Goal: Ask a question: Seek information or help from site administrators or community

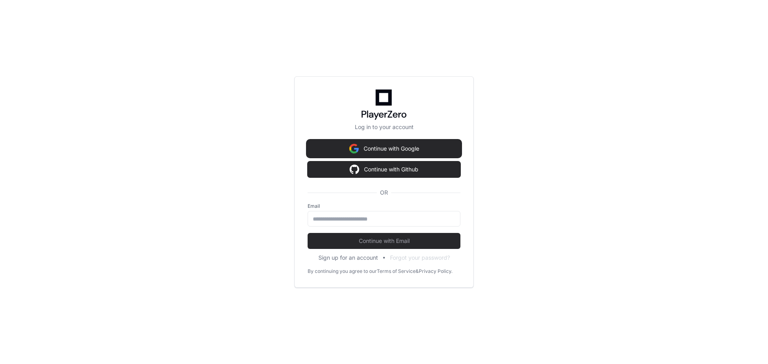
click at [380, 146] on button "Continue with Google" at bounding box center [384, 149] width 153 height 16
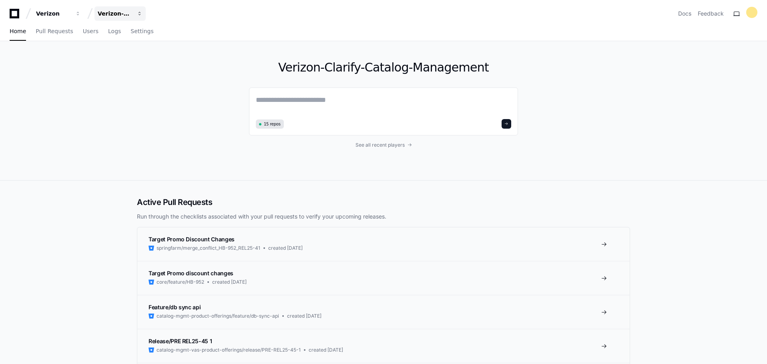
click at [140, 11] on span "button" at bounding box center [140, 14] width 6 height 6
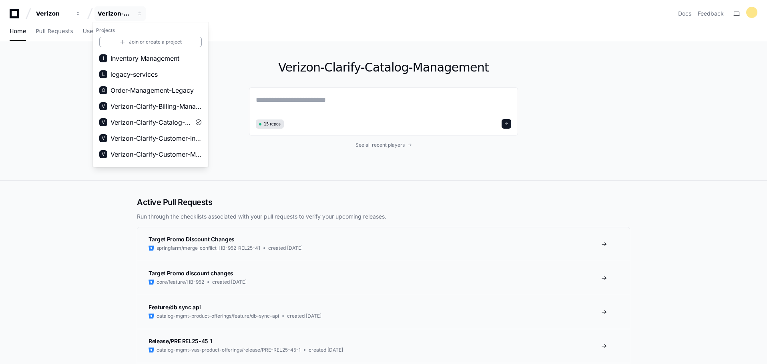
click at [155, 74] on span "legacy-services" at bounding box center [133, 75] width 47 height 10
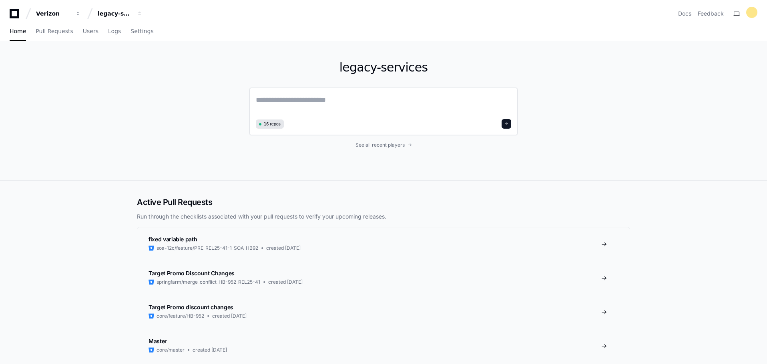
click at [321, 100] on textarea at bounding box center [383, 105] width 255 height 22
type textarea "*"
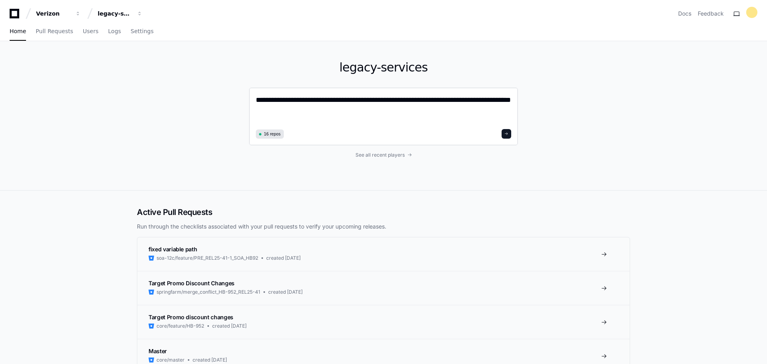
paste textarea "**********"
type textarea "**********"
click at [507, 131] on button at bounding box center [506, 134] width 10 height 10
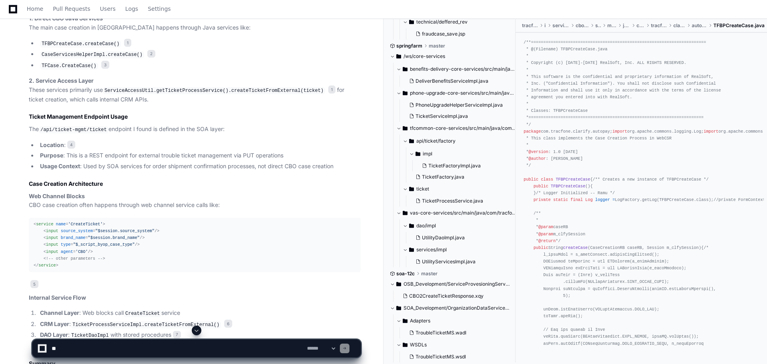
scroll to position [560, 0]
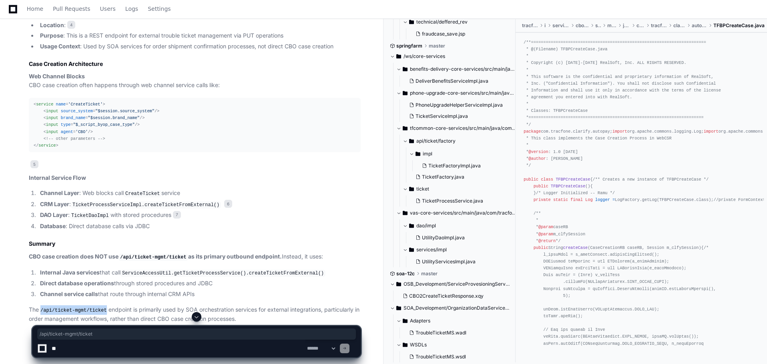
drag, startPoint x: 102, startPoint y: 295, endPoint x: 42, endPoint y: 298, distance: 60.5
click at [42, 307] on code "/api/ticket-mgmt/ticket" at bounding box center [74, 310] width 70 height 7
copy code "/api/ticket-mgmt/ticket"
click at [196, 354] on textarea at bounding box center [177, 349] width 255 height 18
drag, startPoint x: 44, startPoint y: 297, endPoint x: 88, endPoint y: 296, distance: 44.4
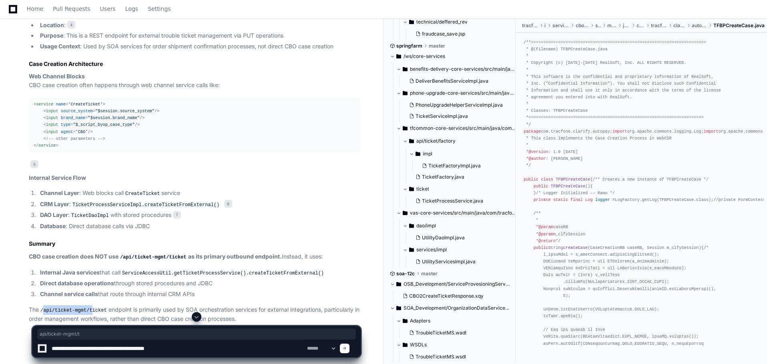
click at [88, 307] on code "/api/ticket-mgmt/ticket" at bounding box center [74, 310] width 70 height 7
click at [102, 307] on code "/api/ticket-mgmt/ticket" at bounding box center [74, 310] width 70 height 7
click at [46, 306] on p "The /api/ticket-mgmt/ticket endpoint is primarily used by SOA orchestration ser…" at bounding box center [195, 315] width 332 height 18
drag, startPoint x: 42, startPoint y: 298, endPoint x: 103, endPoint y: 298, distance: 60.8
click at [103, 307] on code "/api/ticket-mgmt/ticket" at bounding box center [74, 310] width 70 height 7
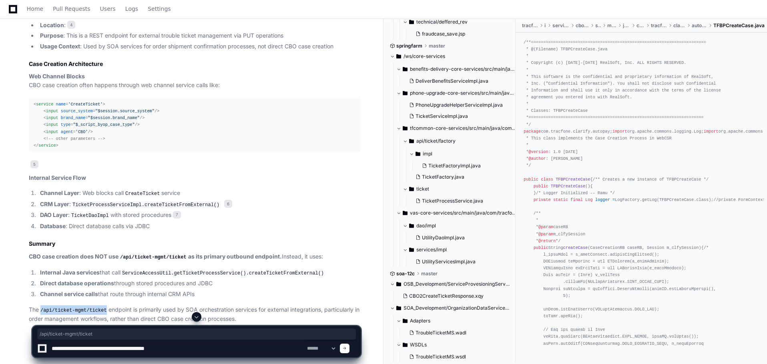
copy code "/api/ticket-mgmt/ticket"
click at [220, 351] on textarea at bounding box center [177, 349] width 255 height 18
paste textarea "**********"
type textarea "**********"
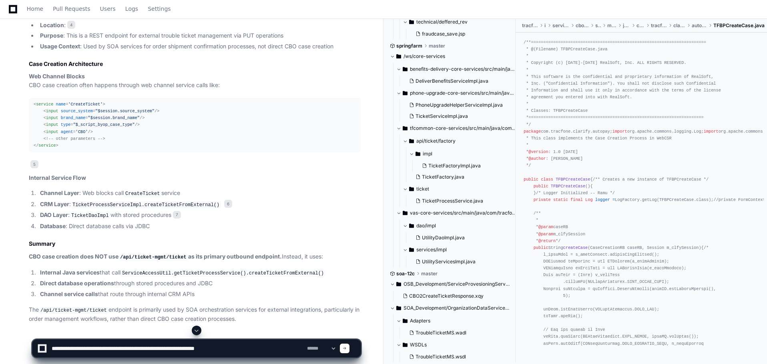
click at [349, 347] on div at bounding box center [345, 349] width 10 height 10
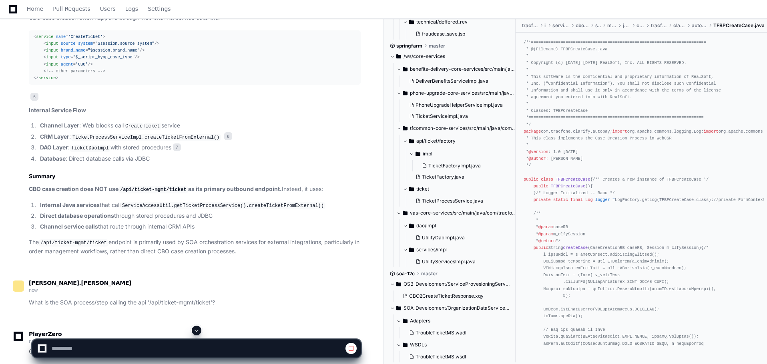
scroll to position [668, 0]
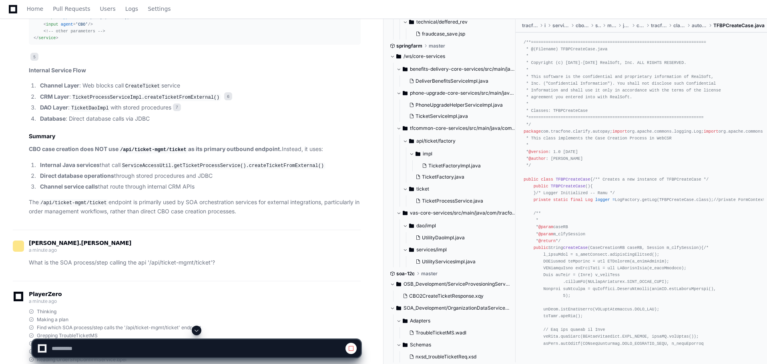
click at [196, 333] on span at bounding box center [196, 331] width 6 height 6
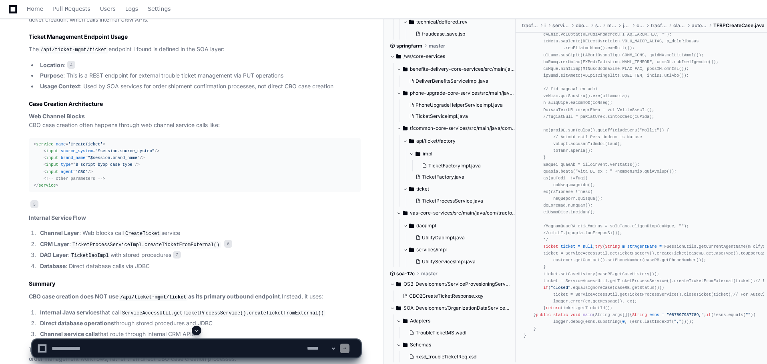
scroll to position [560, 0]
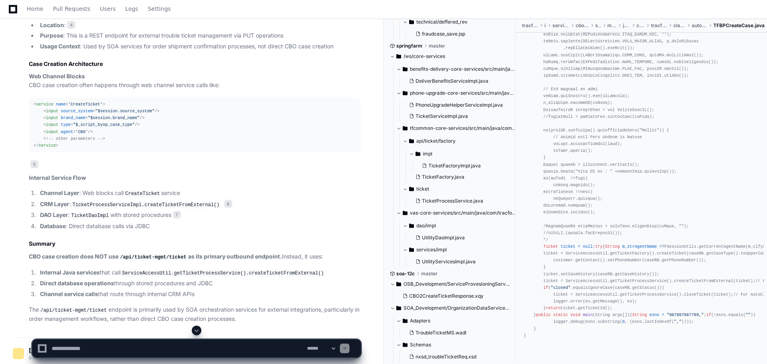
click at [172, 356] on textarea at bounding box center [177, 349] width 255 height 18
type textarea "*"
type textarea "**********"
click at [346, 348] on span at bounding box center [344, 349] width 4 height 4
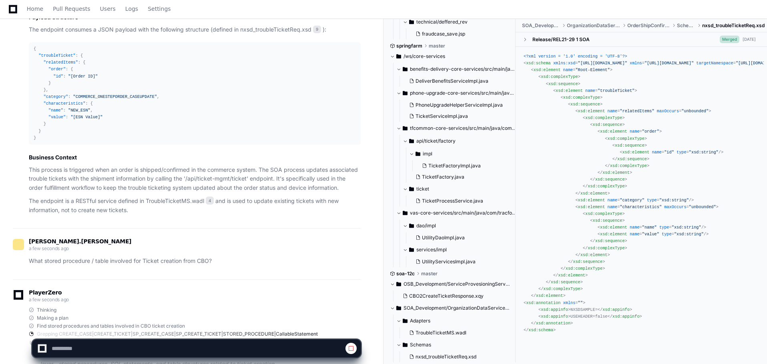
scroll to position [1481, 0]
